Goal: Find specific page/section: Find specific page/section

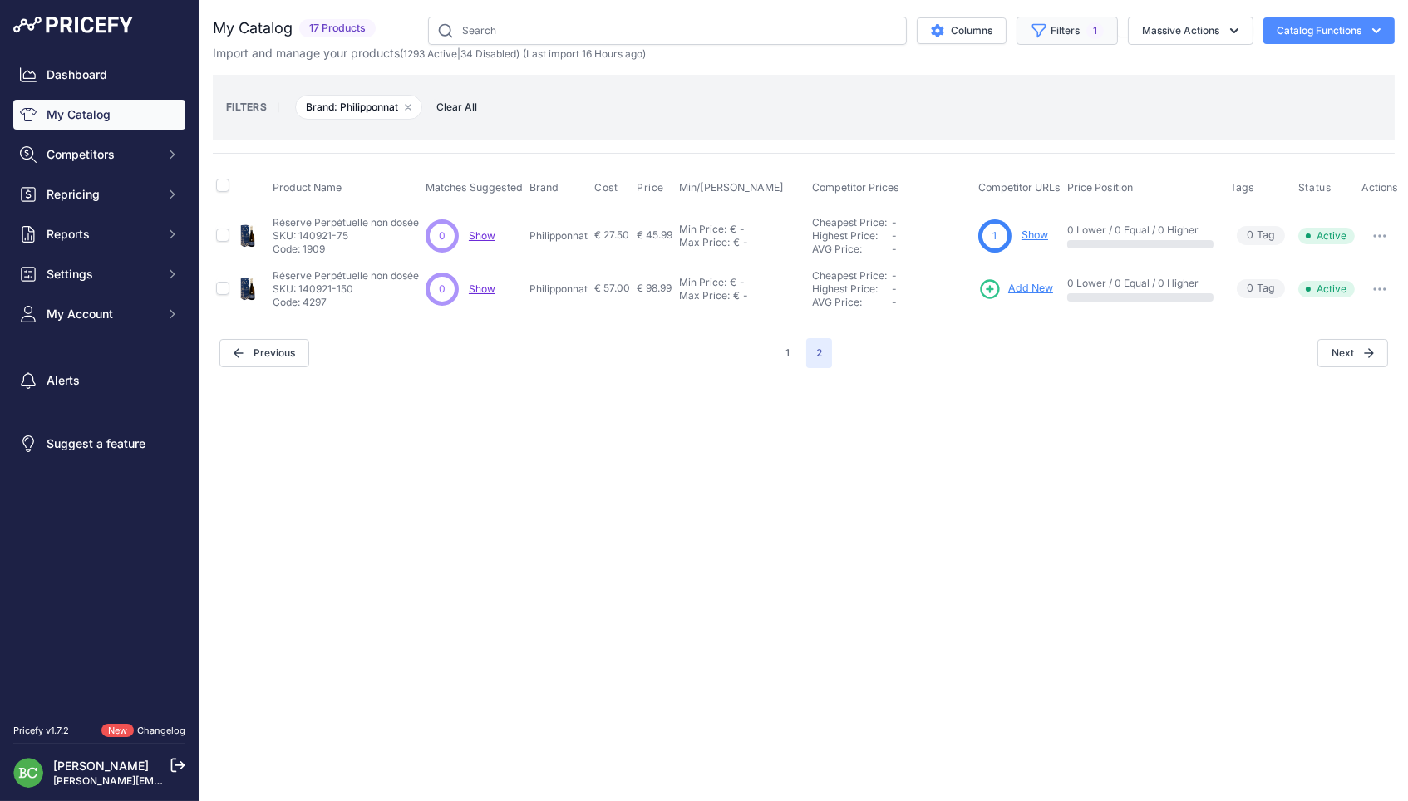
click at [1065, 34] on button "Filters 1" at bounding box center [1066, 31] width 101 height 28
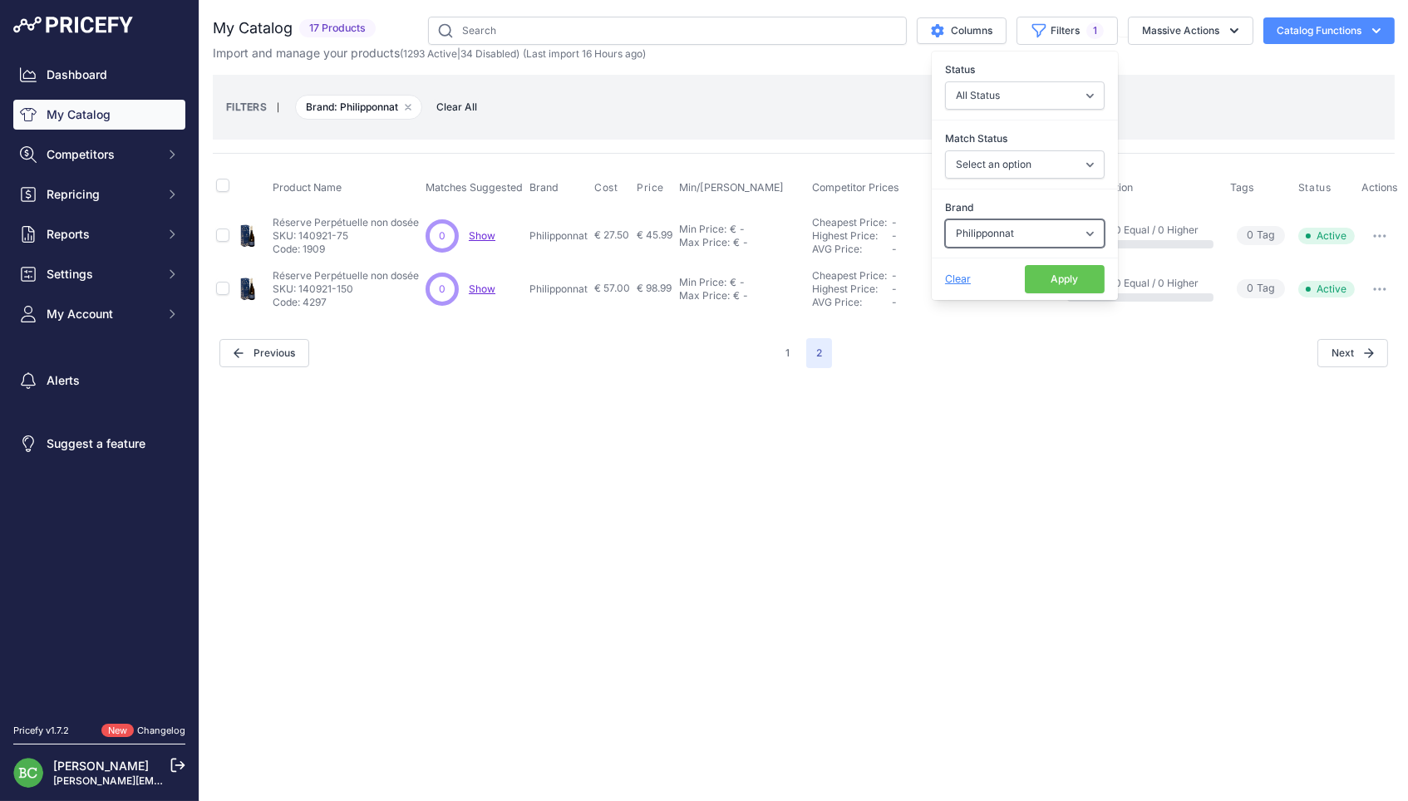
select select "Deutz"
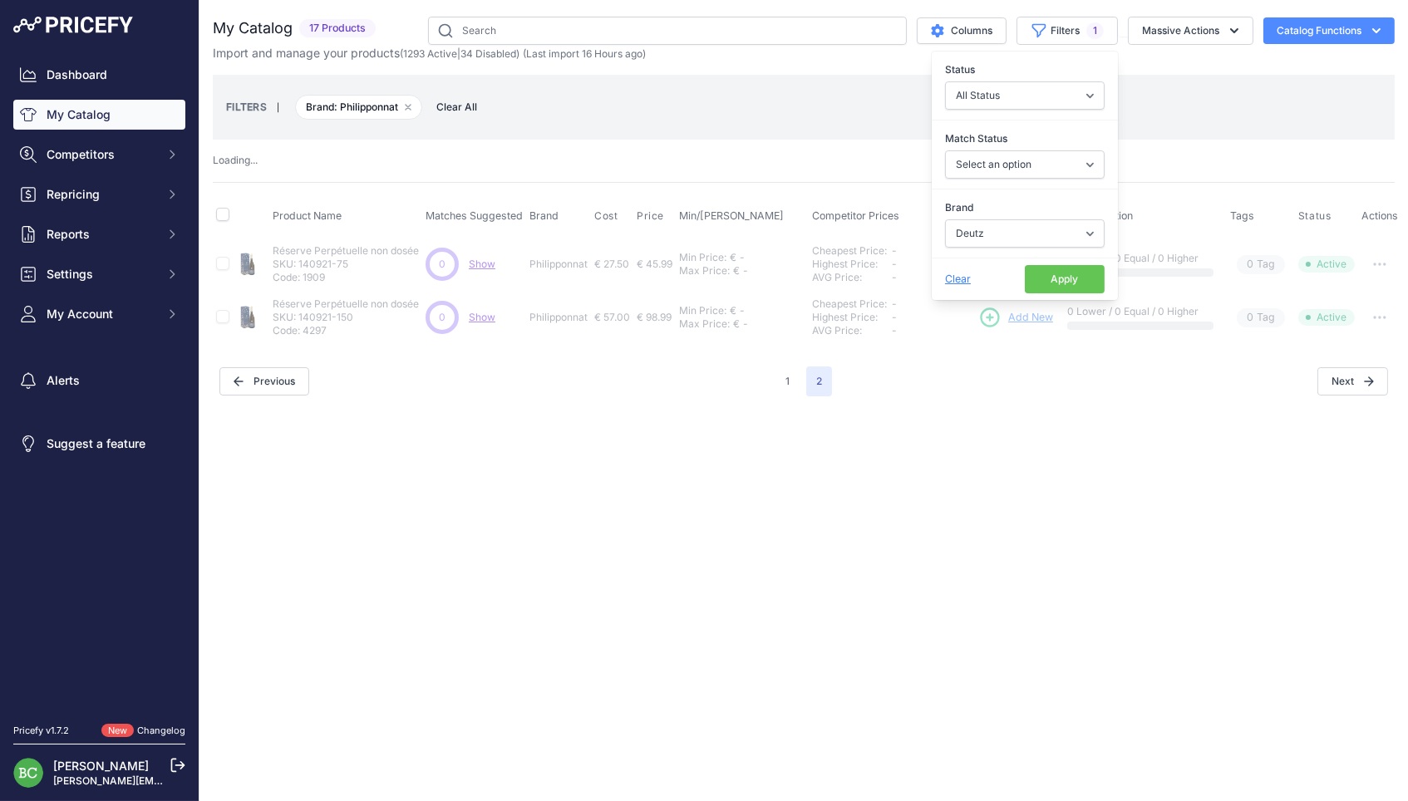
click at [1045, 286] on button "Apply" at bounding box center [1064, 279] width 80 height 28
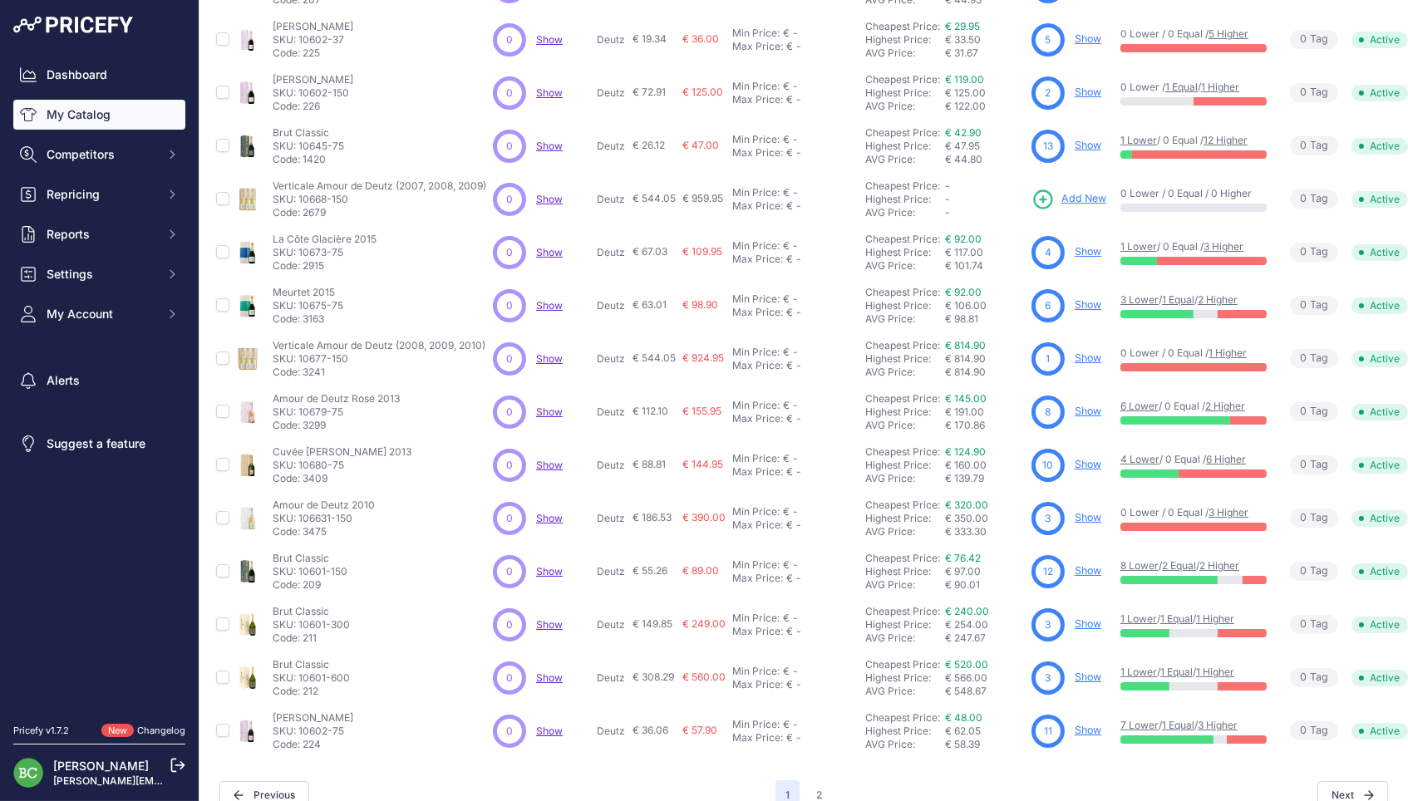
scroll to position [248, 0]
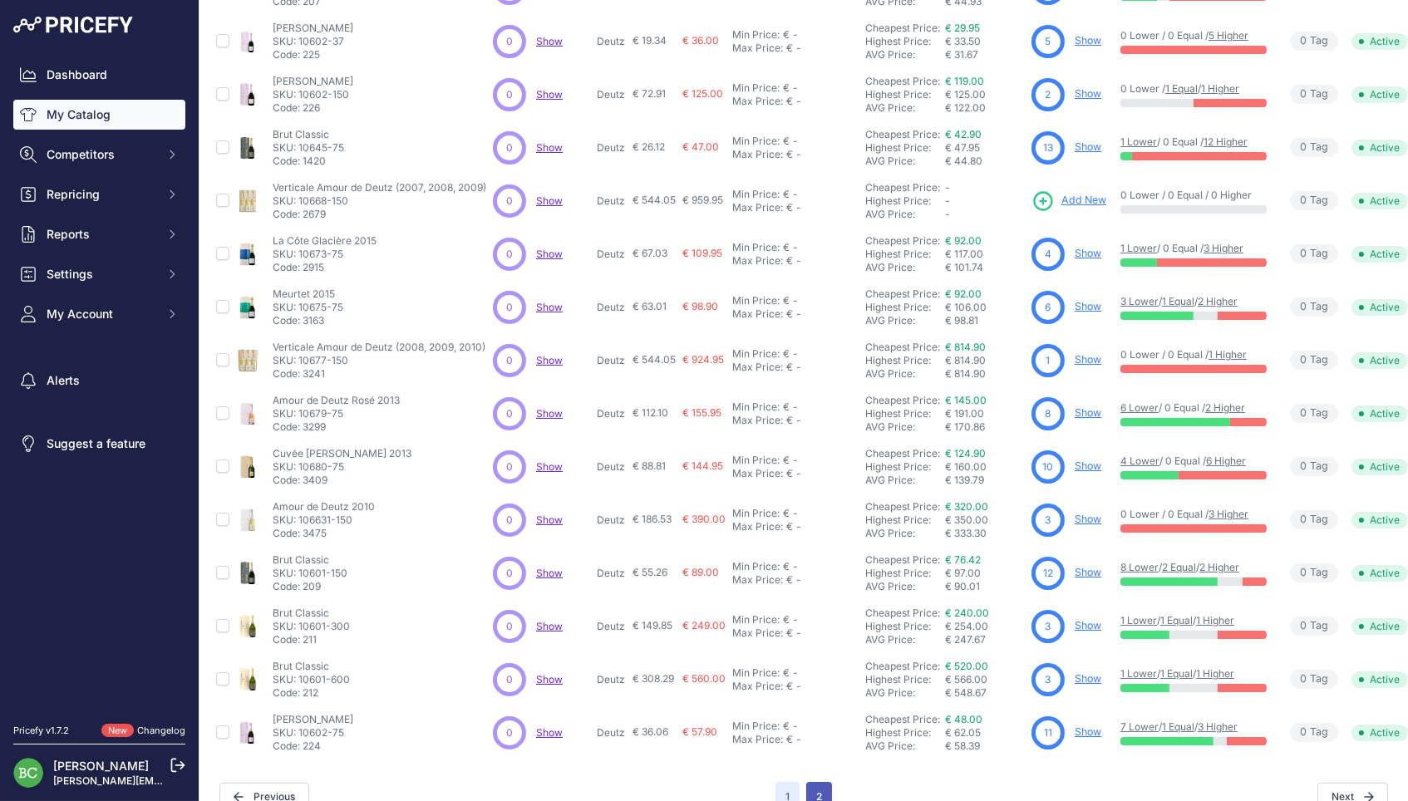
click at [818, 782] on button "2" at bounding box center [819, 797] width 26 height 30
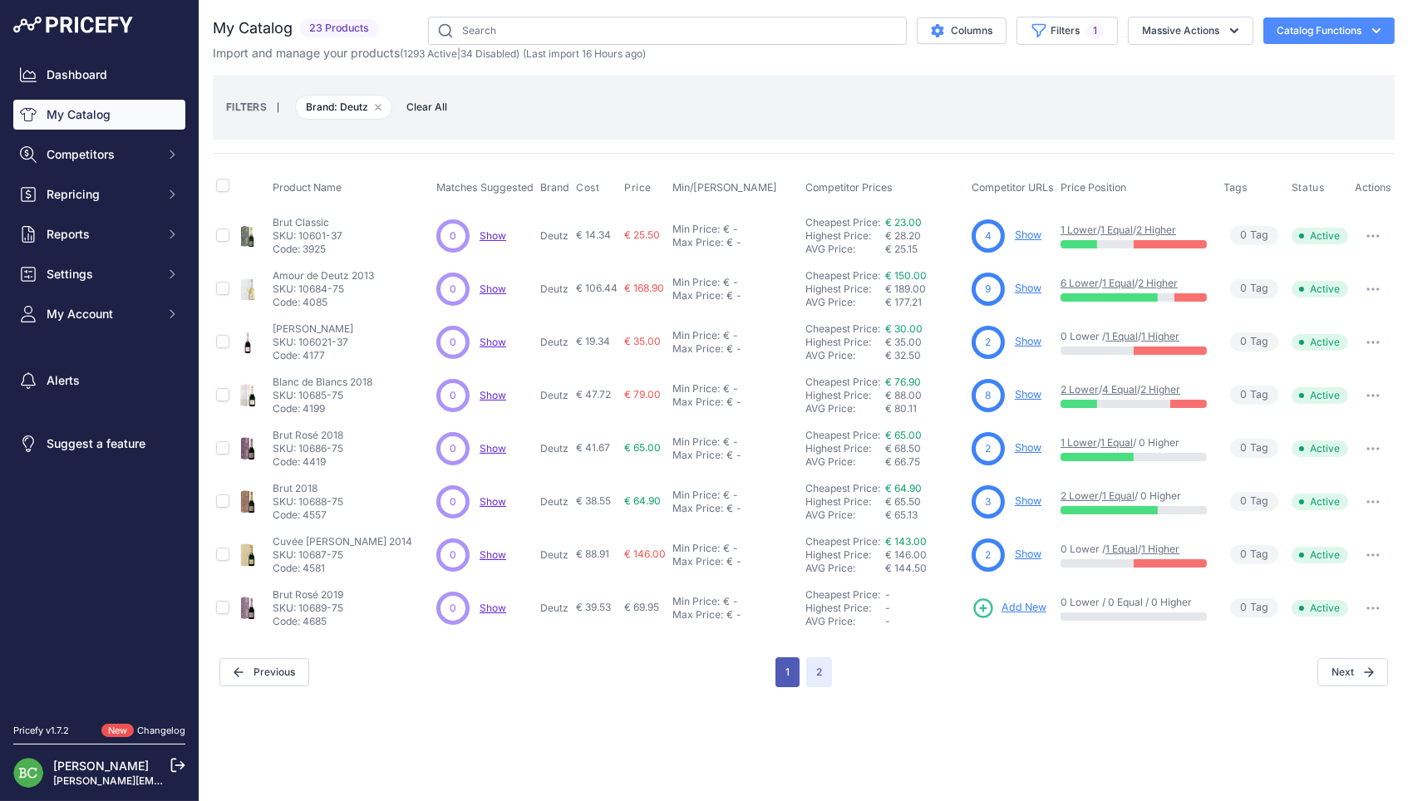
click at [785, 657] on button "1" at bounding box center [787, 672] width 24 height 30
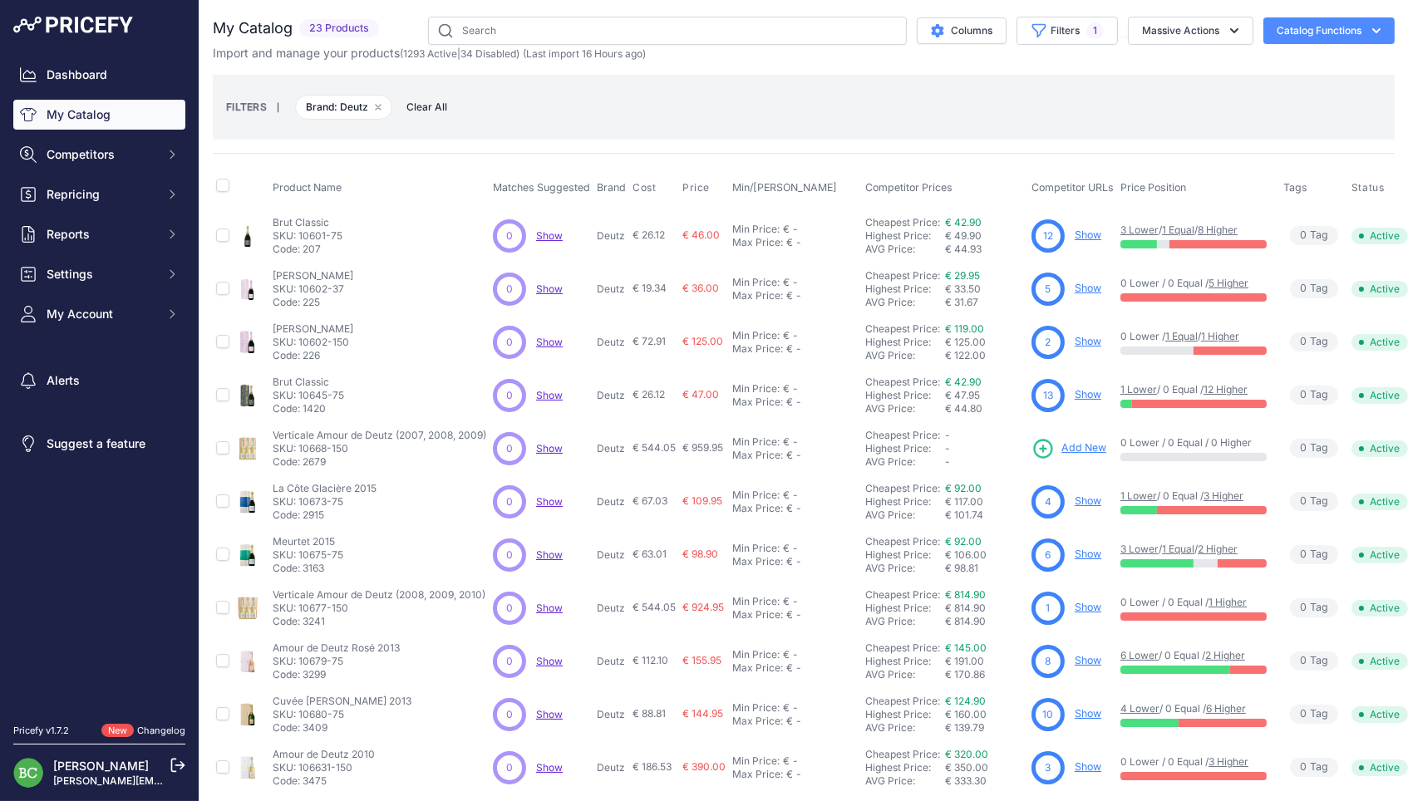
click at [610, 233] on p "Deutz" at bounding box center [611, 235] width 29 height 13
copy p "Deutz"
